Goal: Information Seeking & Learning: Learn about a topic

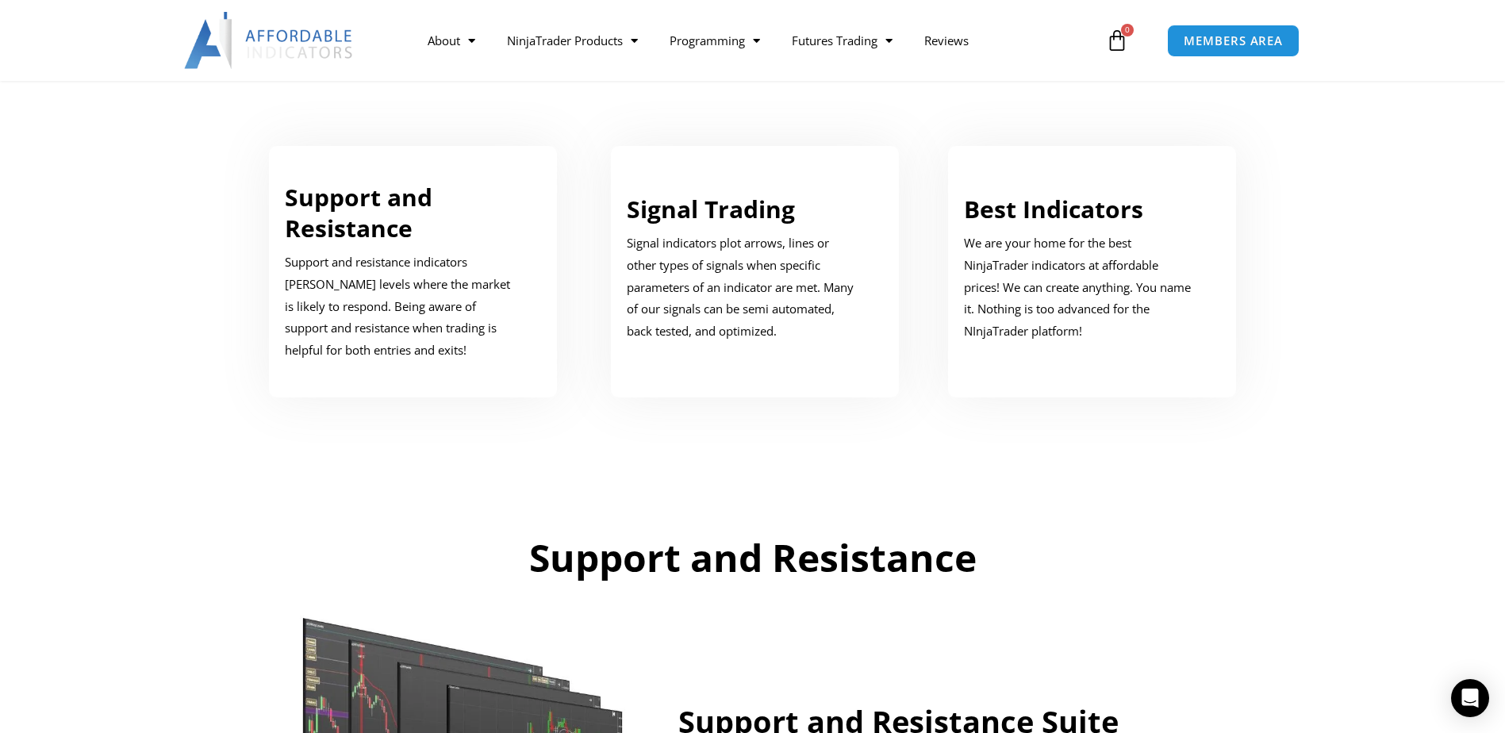
scroll to position [873, 0]
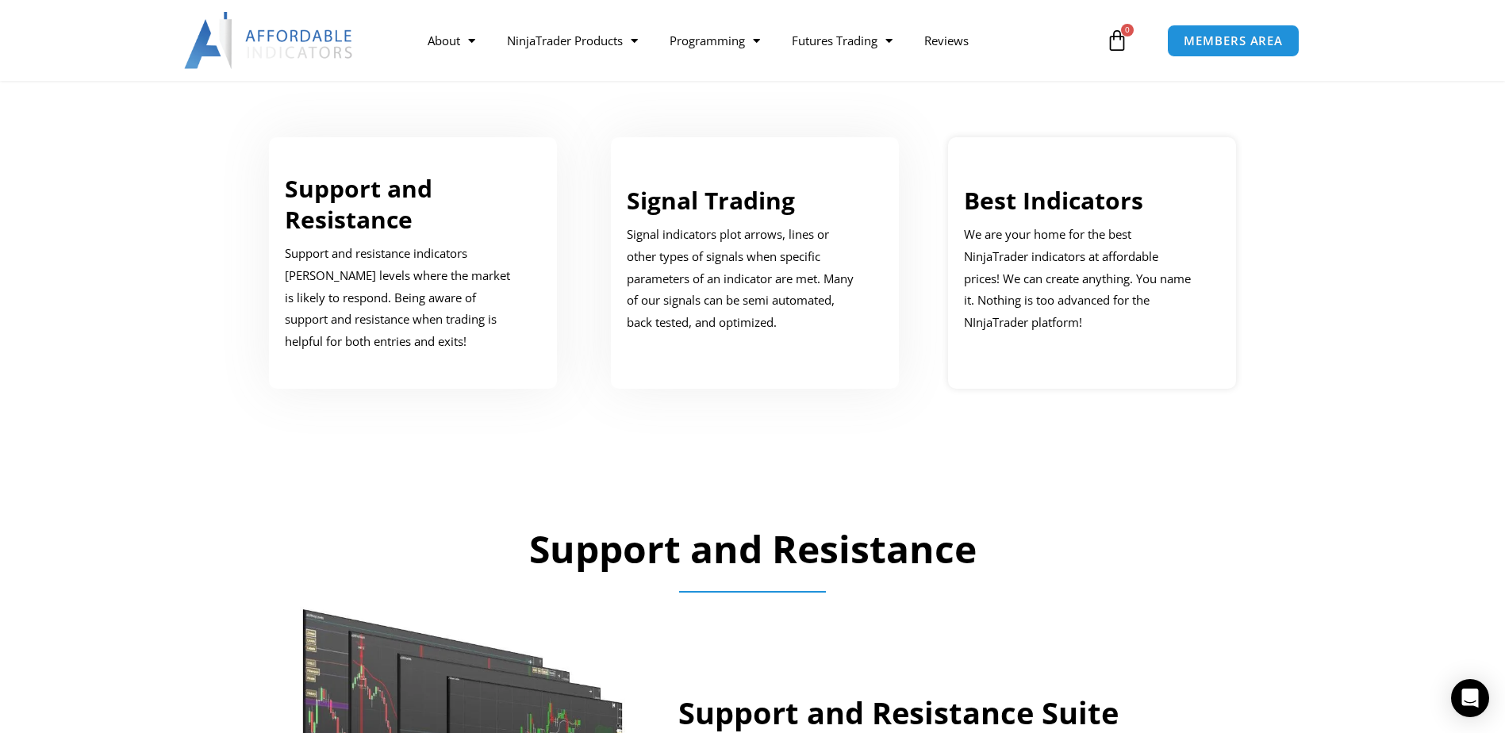
click at [1041, 211] on link "Best Indicators" at bounding box center [1053, 200] width 179 height 33
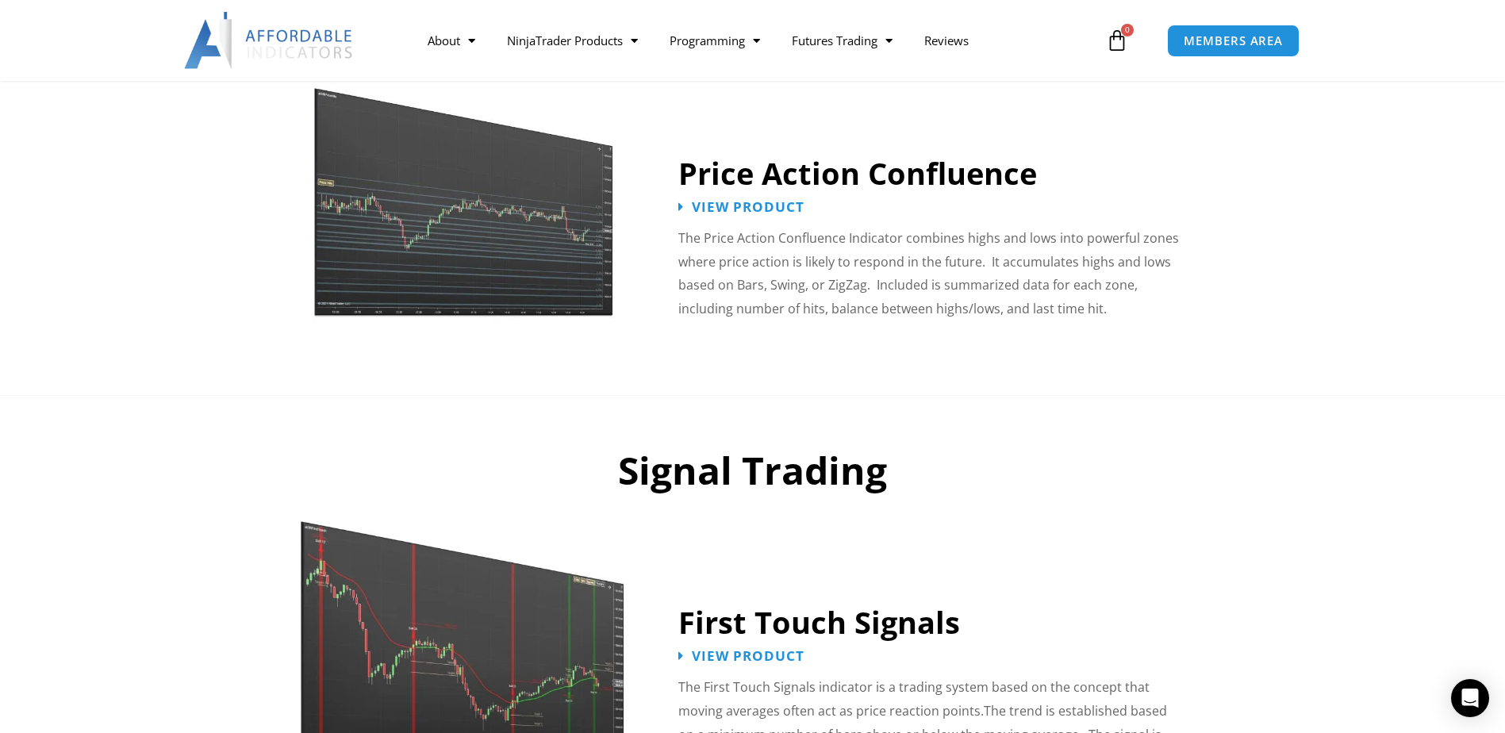
scroll to position [2221, 0]
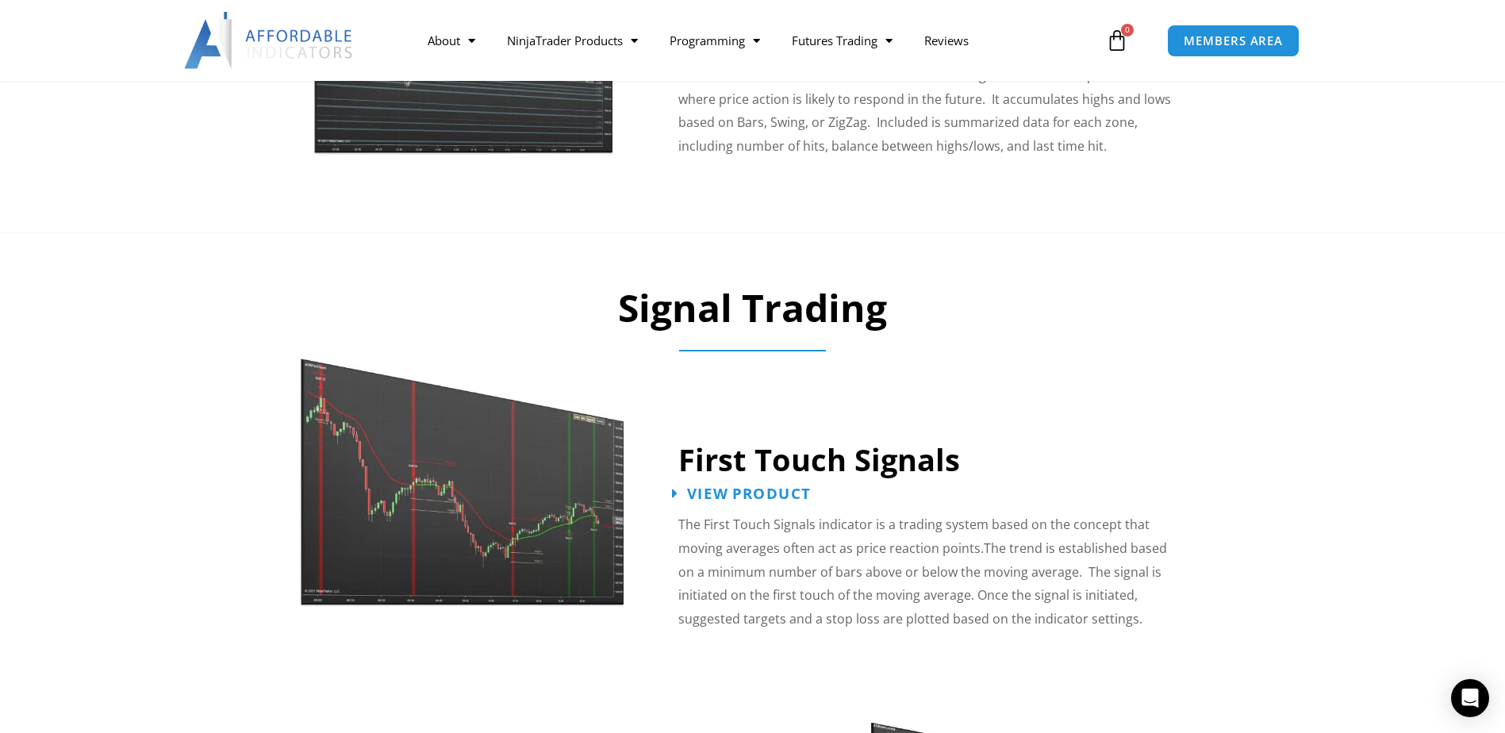
click at [766, 486] on span "View Product" at bounding box center [749, 493] width 124 height 15
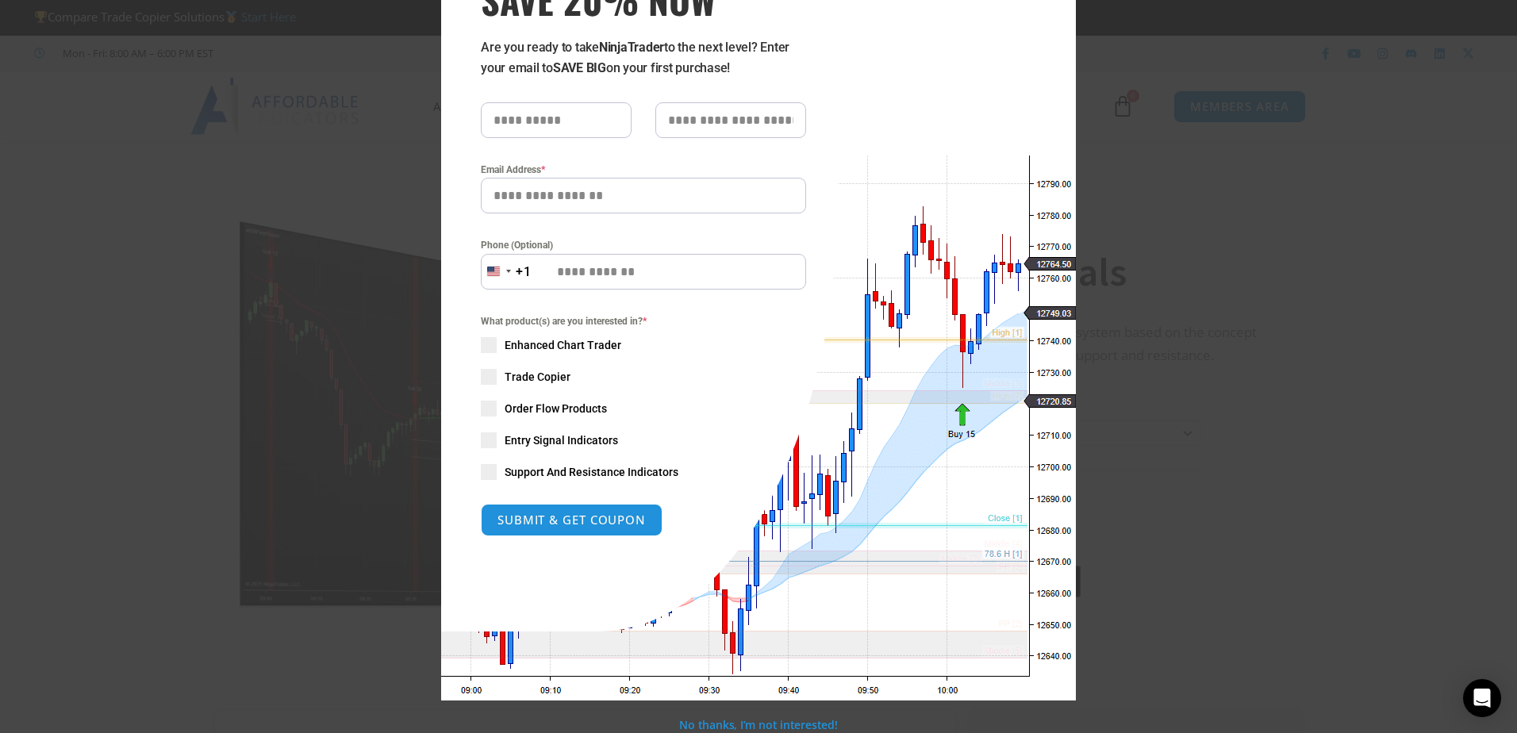
scroll to position [121, 0]
